Goal: Browse casually: Explore the website without a specific task or goal

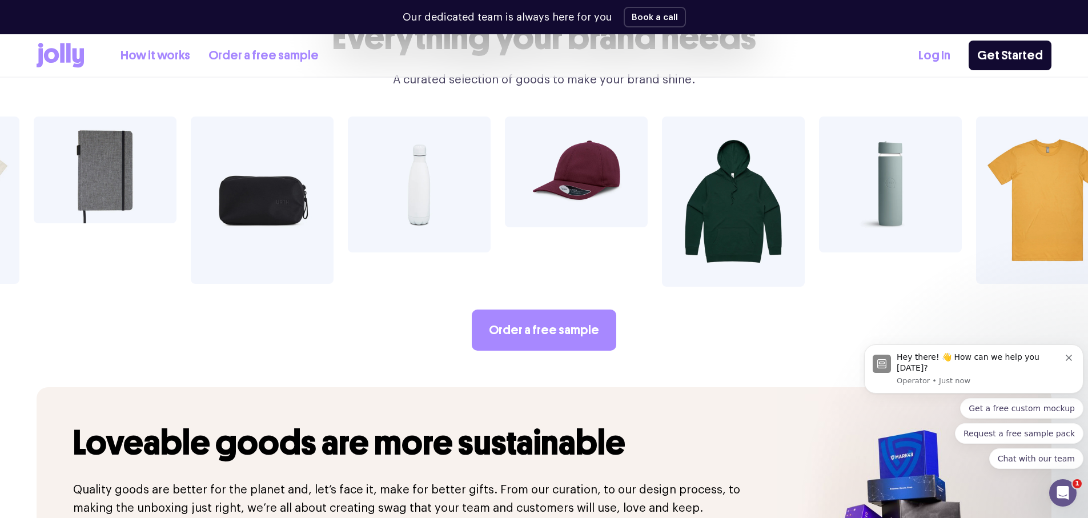
scroll to position [1989, 0]
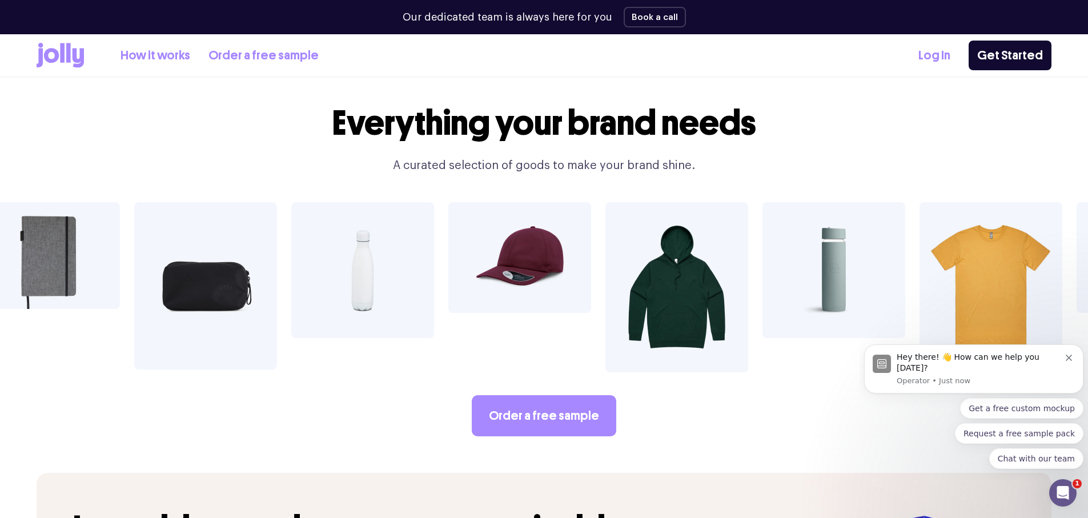
click at [997, 51] on link "Get Started" at bounding box center [1010, 56] width 83 height 30
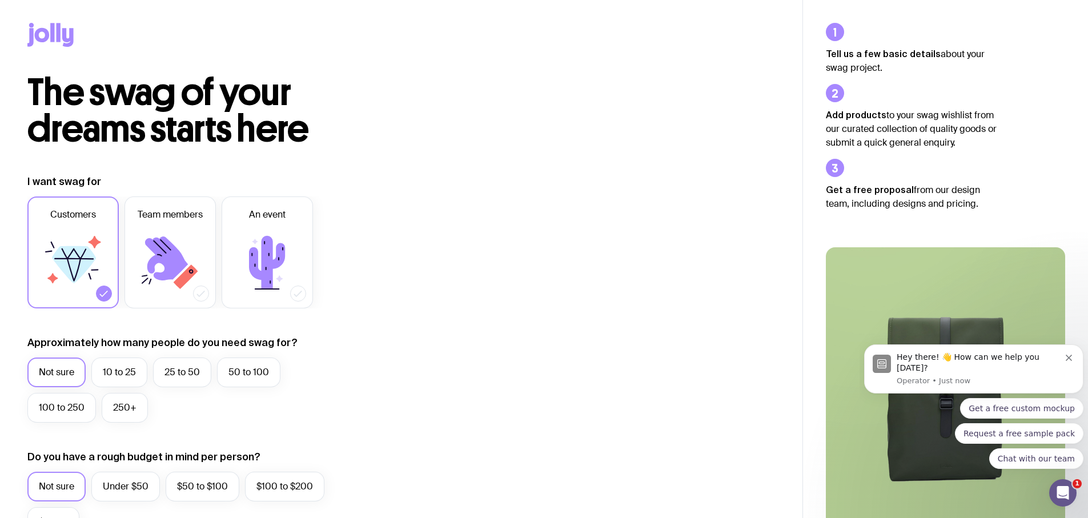
click at [35, 26] on icon at bounding box center [50, 35] width 46 height 24
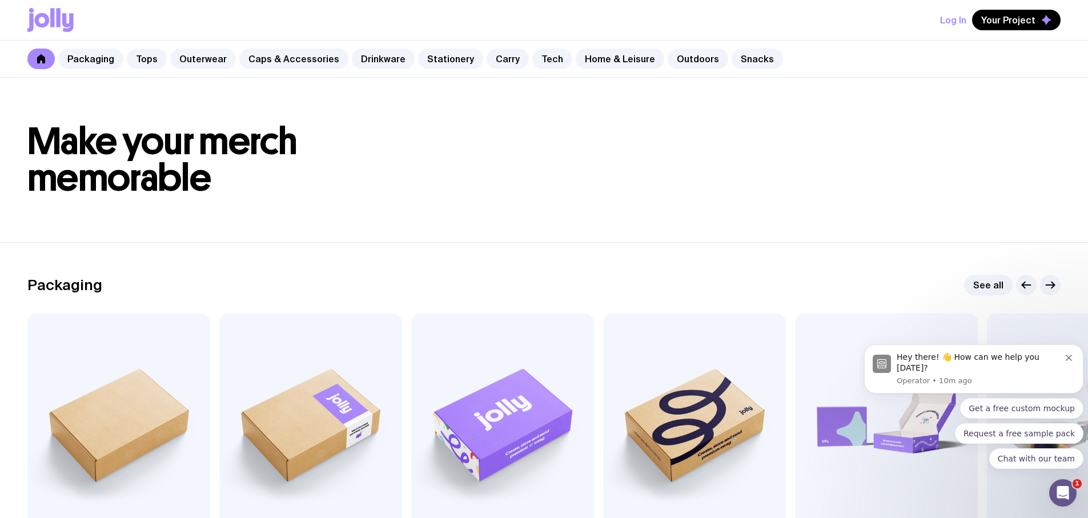
click at [599, 61] on link "Home & Leisure" at bounding box center [620, 59] width 89 height 21
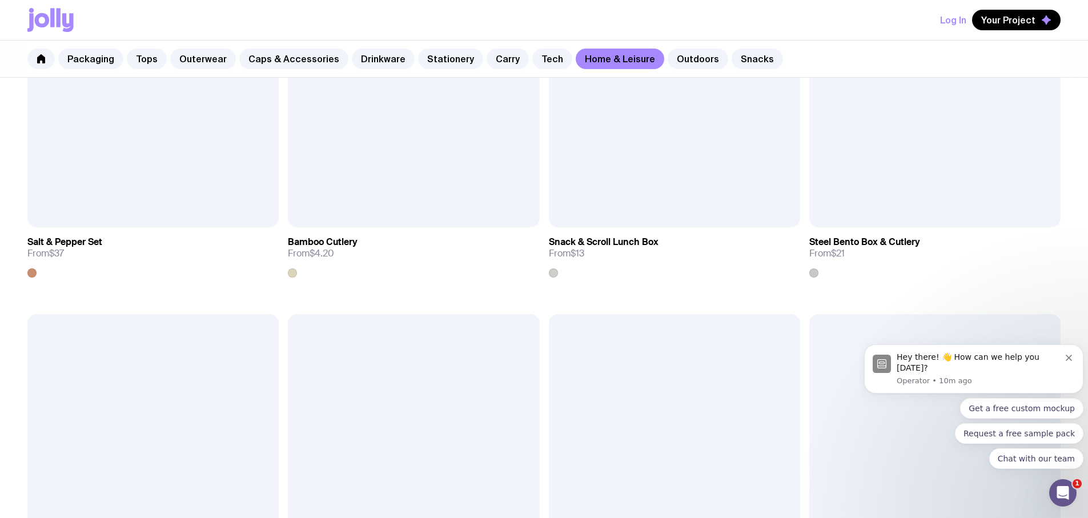
scroll to position [1644, 0]
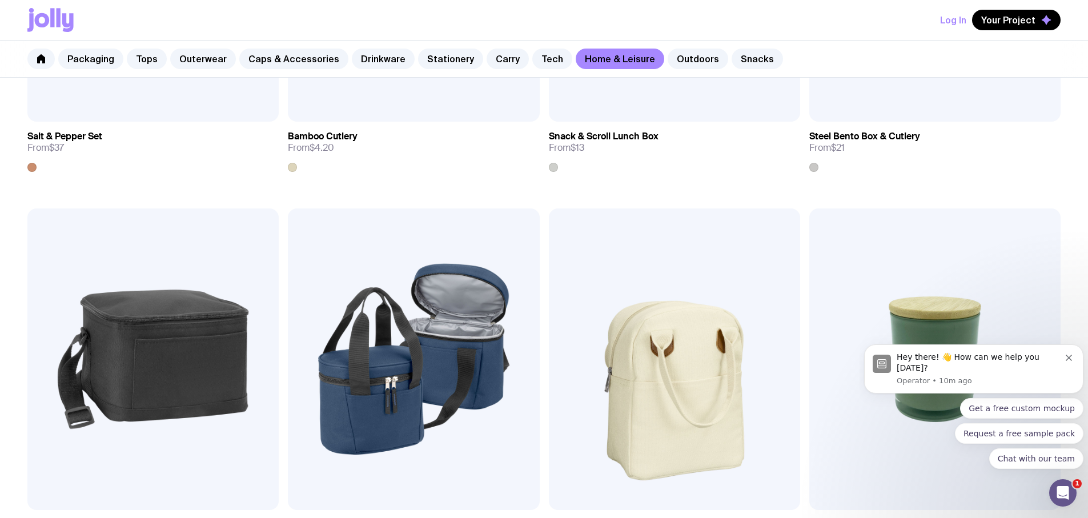
click at [668, 64] on link "Outdoors" at bounding box center [698, 59] width 61 height 21
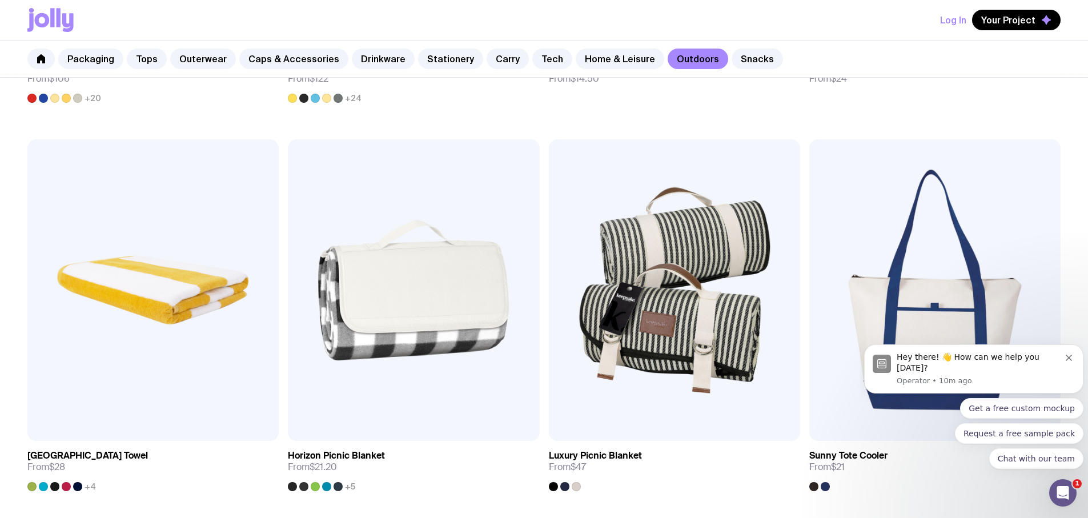
scroll to position [1075, 0]
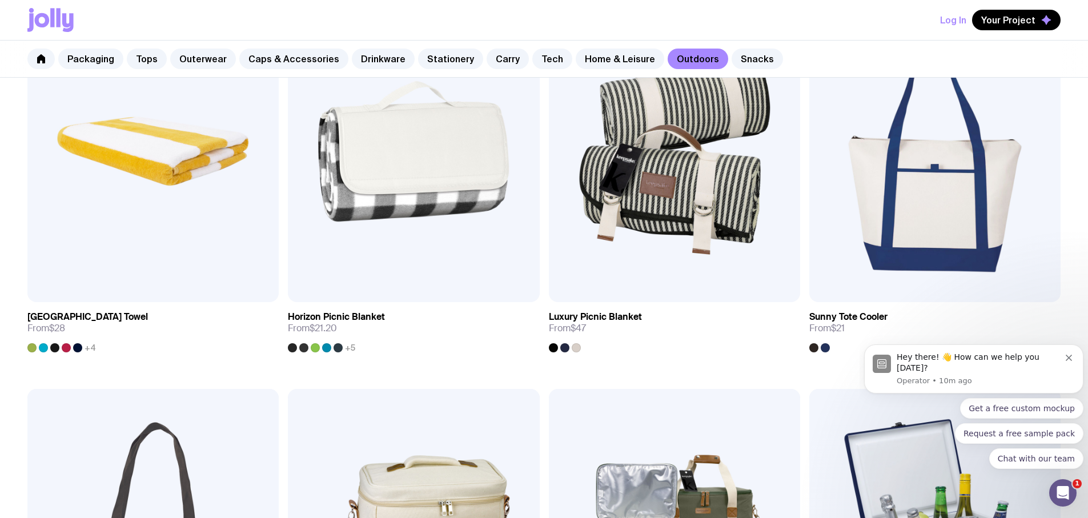
click at [487, 59] on link "Carry" at bounding box center [508, 59] width 42 height 21
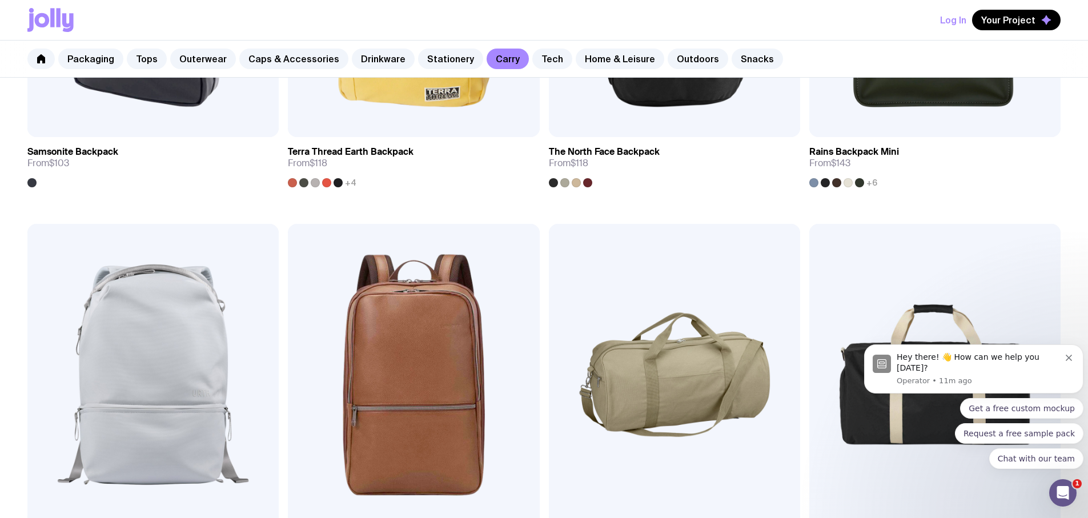
scroll to position [558, 0]
